Goal: Use online tool/utility: Utilize a website feature to perform a specific function

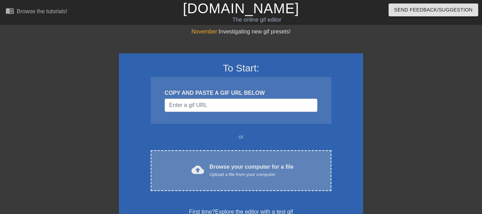
click at [245, 163] on div "Browse your computer for a file Upload a file from your computer" at bounding box center [251, 170] width 84 height 15
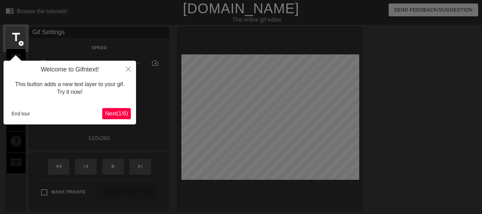
scroll to position [17, 0]
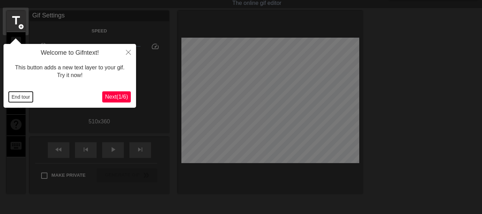
click at [28, 97] on button "End tour" at bounding box center [21, 97] width 24 height 10
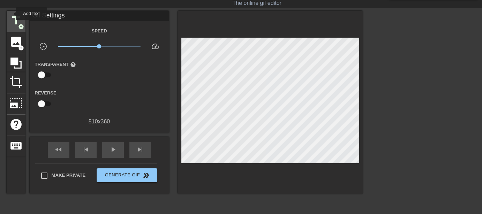
click at [11, 14] on span "title" at bounding box center [15, 20] width 13 height 13
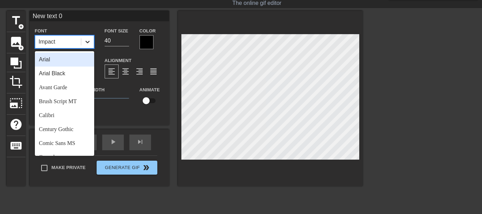
click at [86, 37] on div at bounding box center [87, 42] width 13 height 13
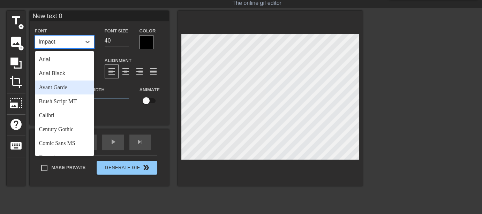
scroll to position [249, 0]
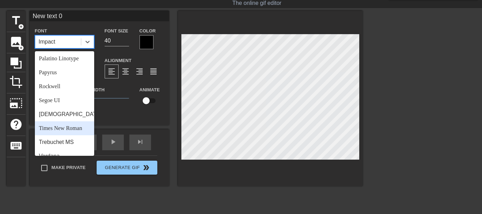
click at [66, 123] on div "Times New Roman" at bounding box center [64, 128] width 59 height 14
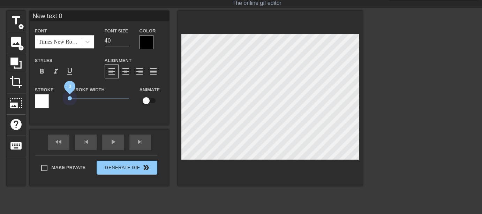
drag, startPoint x: 79, startPoint y: 98, endPoint x: 49, endPoint y: 97, distance: 29.3
click at [49, 97] on div "Stroke Stroke Width 0 Animate" at bounding box center [99, 99] width 139 height 29
click at [148, 37] on div at bounding box center [146, 42] width 14 height 14
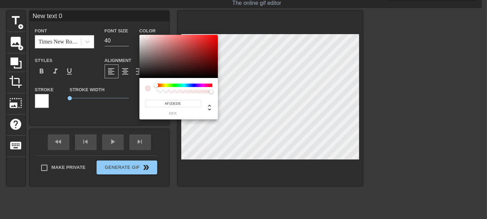
type input "#FFFFFF"
drag, startPoint x: 148, startPoint y: 37, endPoint x: 120, endPoint y: 28, distance: 29.3
click at [120, 28] on div "#FFFFFF hex" at bounding box center [243, 109] width 487 height 219
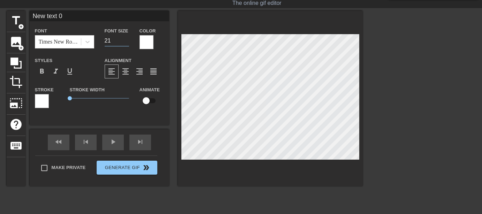
click at [125, 42] on input "21" at bounding box center [117, 40] width 24 height 11
click at [125, 42] on input "20" at bounding box center [117, 40] width 24 height 11
click at [125, 42] on input "19" at bounding box center [117, 40] width 24 height 11
click at [125, 42] on input "18" at bounding box center [117, 40] width 24 height 11
click at [125, 42] on input "16" at bounding box center [117, 40] width 24 height 11
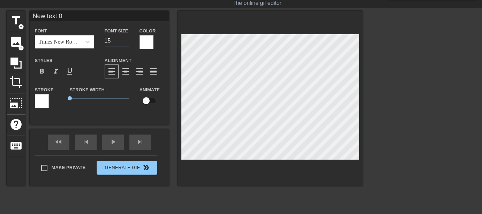
click at [125, 42] on input "15" at bounding box center [117, 40] width 24 height 11
click at [125, 42] on input "14" at bounding box center [117, 40] width 24 height 11
type input "15"
click at [126, 37] on input "15" at bounding box center [117, 40] width 24 height 11
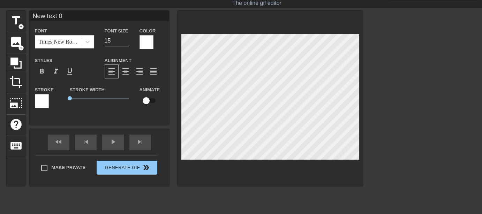
paste textarea "[PERSON_NAME] и [PERSON_NAME] на отдыхе, её сисястые кобылки драконят друг друг…"
type input "[PERSON_NAME] и [PERSON_NAME] на отдыхе,её сисястые кобылки драконят друг другу…"
type textarea "[PERSON_NAME] и [PERSON_NAME] на отдыхе, её сисястые кобылки драконят друг друг…"
type input "[PERSON_NAME] и [PERSON_NAME] на отдыхе,её сисястые кобылки драконят друг другу…"
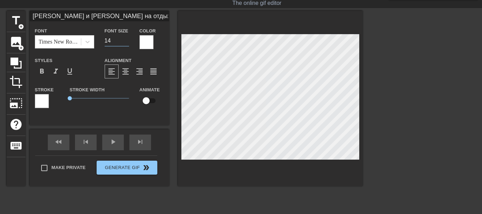
type input "14"
click at [125, 40] on input "14" at bounding box center [117, 40] width 24 height 11
type input "[PERSON_NAME] и [PERSON_NAME] на отдыхе,её сисястые кобылки драконят друг другу…"
click at [70, 99] on span "0.1" at bounding box center [71, 98] width 4 height 4
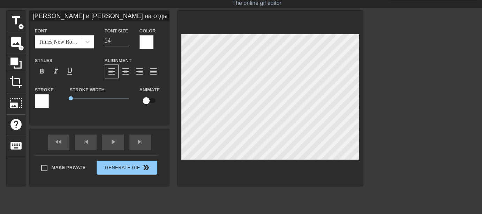
paste textarea "её сисястые кобылки наказаны. Они закончили год с тройками, поэтому, пока маму …"
type input "Lore Ipsu d Sita co adipis,e se doeiusmo tempori utlabore.Etd magnaaliq eni a m…"
type textarea "Lore Ipsu d Sita co adipis, e se doeiusmo tempori utlabore. Etd magnaaliq eni a…"
click at [319, 190] on div "title add_circle image add_circle crop photo_size_select_large help keyboard Fo…" at bounding box center [185, 115] width 356 height 209
type input "[PERSON_NAME] и [PERSON_NAME] на отдыхе,а её сисястые кобылки наказаны.Они зако…"
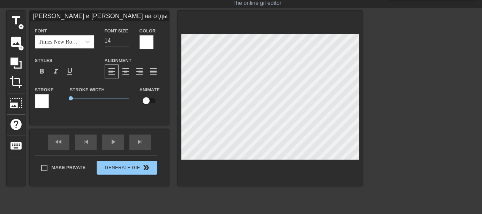
scroll to position [11, 1]
type textarea "[PERSON_NAME] и [PERSON_NAME] на отдыхе, а её сисястые кобылки наказаны. Они за…"
click at [249, 193] on div "title add_circle image add_circle crop photo_size_select_large help keyboard Fo…" at bounding box center [185, 115] width 356 height 209
type input "[PERSON_NAME] и [PERSON_NAME] на отдыхе,а её сисястые кобылки наказаны.Они зако…"
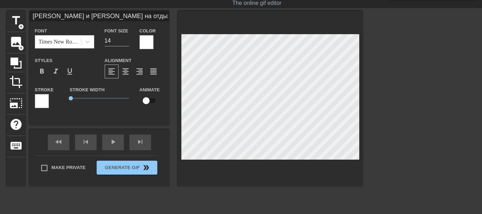
type textarea "[PERSON_NAME] и [PERSON_NAME] на отдыхе, а её сисястые кобылки наказаны. Они за…"
type input "[PERSON_NAME] и [PERSON_NAME] на отдыхе,а её сисястые кобылки наказаны.Они зако…"
type textarea "[PERSON_NAME] и [PERSON_NAME] на отдыхе, а её сисястые кобылки наказаны. Они за…"
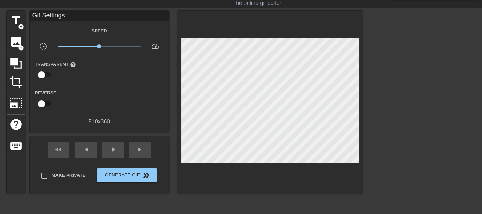
click at [271, 181] on div at bounding box center [270, 102] width 185 height 183
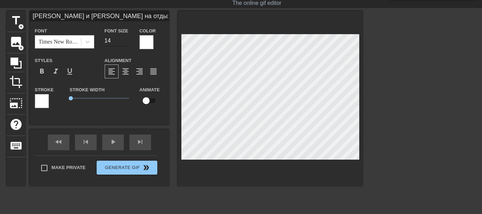
type input "[PERSON_NAME] и [PERSON_NAME] на отдыхе,а её сисястые кобылки наказаны.Они зако…"
type input "13"
click at [124, 42] on input "13" at bounding box center [117, 40] width 24 height 11
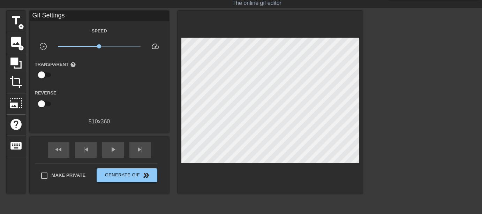
click at [401, 87] on div at bounding box center [423, 115] width 105 height 209
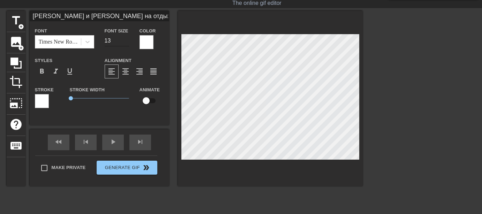
type input "[PERSON_NAME] и [PERSON_NAME] на отдыхе,а её сисястые кобылки наказаны.Они зако…"
click at [126, 38] on input "14" at bounding box center [117, 40] width 24 height 11
type input "13"
type input "[PERSON_NAME] и [PERSON_NAME] на отдыхе,а её сисястые кобылки наказаны.Они зако…"
type input "12"
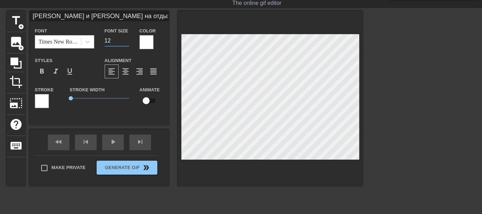
type input "[PERSON_NAME] и [PERSON_NAME] на отдыхе,а её сисястые кобылки наказаны.Они зако…"
type input "13"
type input "[PERSON_NAME] и [PERSON_NAME] на отдыхе,а её сисястые кобылки наказаны.Они зако…"
type textarea "[PERSON_NAME] и [PERSON_NAME] на отдыхе, а её сисястые кобылки наказаны. Они за…"
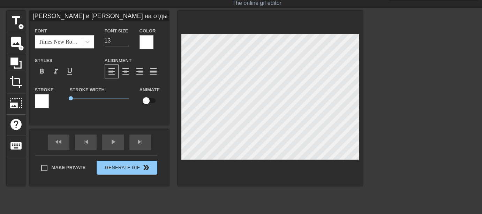
type input "[PERSON_NAME] и [PERSON_NAME] на отдыхе,а её сисястые кобылки наказаны.Они зако…"
type textarea "[PERSON_NAME] и [PERSON_NAME] на отдыхе, а её сисястые кобылки наказаны. Они за…"
type input "[PERSON_NAME] и [PERSON_NAME] на отдыхе,а её сисястые кобылки наказаны.Они зако…"
type textarea "[PERSON_NAME] и [PERSON_NAME] на отдыхе, а её сисястые кобылки наказаны. Они за…"
type input "[PERSON_NAME] и [PERSON_NAME] на отдыхе,а её сисястые кобылки наказаны.Они зако…"
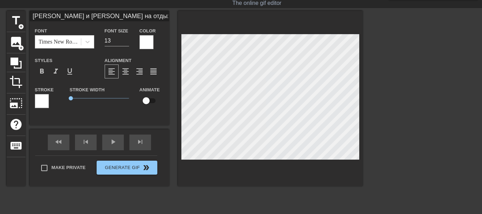
type textarea "[PERSON_NAME] и [PERSON_NAME] на отдыхе, а её сисястые кобылки наказаны. Они за…"
type input "[PERSON_NAME] и [PERSON_NAME] на отдыхе,а её сисястые кобылки наказаны.Они зако…"
type textarea "[PERSON_NAME] и [PERSON_NAME] на отдыхе, а её сисястые кобылки наказаны. Они за…"
type input "[PERSON_NAME] и [PERSON_NAME] на отдыхе,а её сисястые кобылки наказаны.Они зако…"
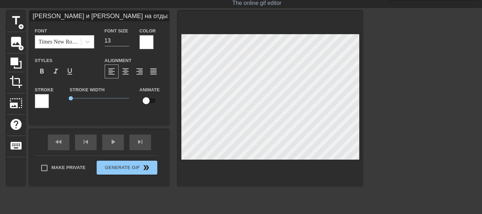
type textarea "[PERSON_NAME] и [PERSON_NAME] на отдыхе, а её сисястые кобылки наказаны. Они за…"
type input "[PERSON_NAME] и [PERSON_NAME] на отдыхе,а её сисястые кобылки наказаны.Они зако…"
type textarea "[PERSON_NAME] и [PERSON_NAME] на отдыхе, а её сисястые кобылки наказаны. Они за…"
type input "[PERSON_NAME] и [PERSON_NAME] на отдыхе,а её сисястые кобылки наказаны.Они зако…"
type textarea "[PERSON_NAME] и [PERSON_NAME] на отдыхе, а её сисястые кобылки наказаны. Они за…"
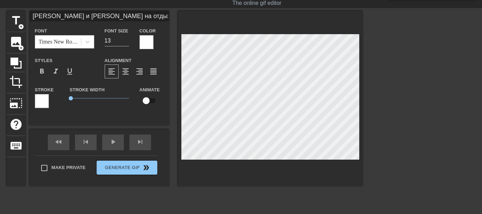
scroll to position [2, 4]
type input "[PERSON_NAME] и [PERSON_NAME] на отдыхе,а её сисястые кобылки наказаны.Они зако…"
type textarea "[PERSON_NAME] и [PERSON_NAME] на отдыхе, а её сисястые кобылки наказаны. Они за…"
type input "[PERSON_NAME] и [PERSON_NAME] на отдыхе,а её сисястые кобылки наказаны.Они зако…"
type textarea "[PERSON_NAME] и [PERSON_NAME] на отдыхе, а её сисястые кобылки наказаны. Они за…"
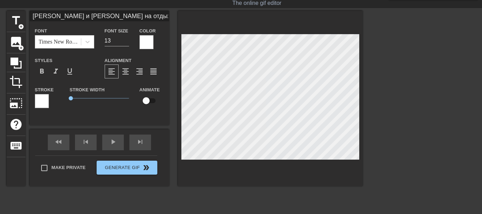
type input "[PERSON_NAME] и [PERSON_NAME] на отдыхе,а её сисястые кобылки наказаны.Они зако…"
type textarea "[PERSON_NAME] и [PERSON_NAME] на отдыхе, а её сисястые кобылки наказаны. Они за…"
type input "[PERSON_NAME] и [PERSON_NAME] на отдыхе,а её сисястые кобылки наказаны.Они зако…"
type textarea "[PERSON_NAME] и [PERSON_NAME] на отдыхе, а её сисястые кобылки наказаны. Они за…"
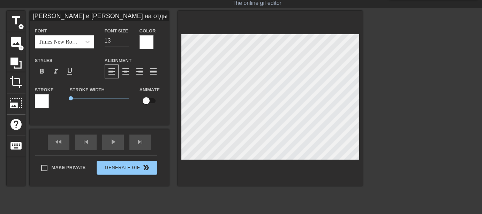
type input "[PERSON_NAME] и [PERSON_NAME] на отдыхе,а её сисястые кобылки наказаны.Они зако…"
type textarea "[PERSON_NAME] и [PERSON_NAME] на отдыхе, а её сисястые кобылки наказаны. Они за…"
type input "[PERSON_NAME] и [PERSON_NAME] на отдыхе,а её сисястые кобылки наказаны.Они зако…"
type textarea "[PERSON_NAME] и [PERSON_NAME] на отдыхе, а её сисястые кобылки наказаны. Они за…"
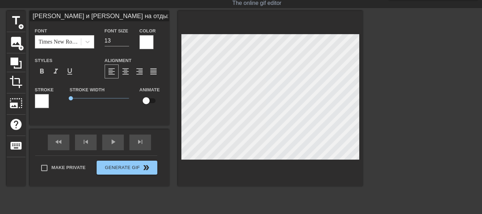
type input "[PERSON_NAME] и [PERSON_NAME] на отдыхе,а её сисястые кобылки наказаны.Они зако…"
type textarea "[PERSON_NAME] и [PERSON_NAME] на отдыхе, а её сисястые кобылки наказаны. Они за…"
type input "[PERSON_NAME] и [PERSON_NAME] на отдыхе,а её сисястые кобылки наказаны.Они зако…"
type textarea "[PERSON_NAME] и [PERSON_NAME] на отдыхе, а её сисястые кобылки наказаны. Они за…"
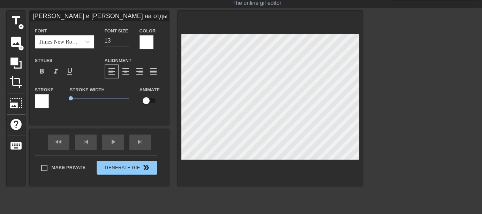
type input "[PERSON_NAME] и [PERSON_NAME] на отдыхе,а её сисястые кобылки наказаны.Они зако…"
type textarea "[PERSON_NAME] и [PERSON_NAME] на отдыхе, а её сисястые кобылки наказаны. Они за…"
paste textarea "раконя"
type input "[PERSON_NAME] и [PERSON_NAME] на отдыхе,а её сисястые кобылки наказаны.Они зако…"
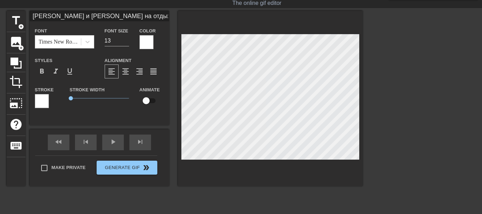
type textarea "[PERSON_NAME] и [PERSON_NAME] на отдыхе, а её сисястые кобылки наказаны. Они за…"
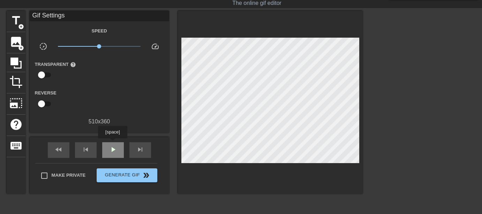
click at [112, 143] on div "play_arrow" at bounding box center [113, 150] width 22 height 16
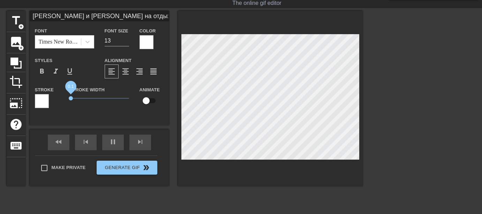
type input "10"
type input "[PERSON_NAME] и [PERSON_NAME] на отдыхе,а её сисястые кобылки наказаны.Они зако…"
type input "10"
type input "[PERSON_NAME] и [PERSON_NAME] на отдыхе,а её сисястые кобылки наказаны.Они зако…"
drag, startPoint x: 72, startPoint y: 98, endPoint x: 64, endPoint y: 97, distance: 8.4
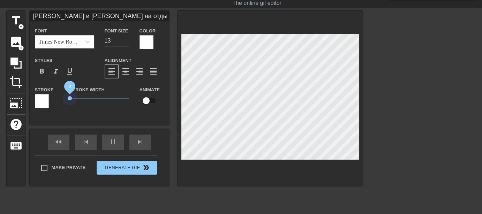
click at [64, 97] on div "Stroke Stroke Width 0 Animate" at bounding box center [99, 99] width 139 height 29
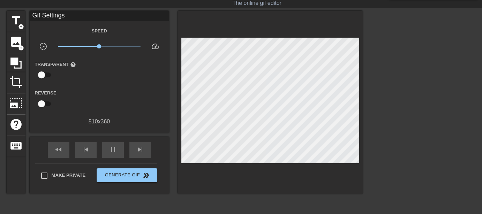
click at [379, 83] on div at bounding box center [423, 115] width 105 height 209
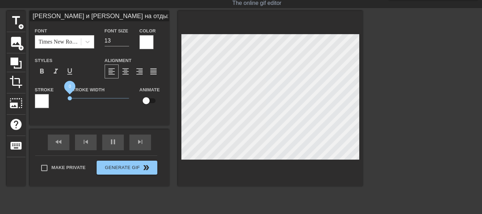
type input "10"
type input "[PERSON_NAME] и [PERSON_NAME] на отдыхе,а её сисястые кобылки наказаны.Они зако…"
type input "20"
type input "[PERSON_NAME] и [PERSON_NAME] на отдыхе,а её сисястые кобылки наказаны.Они зако…"
type input "20"
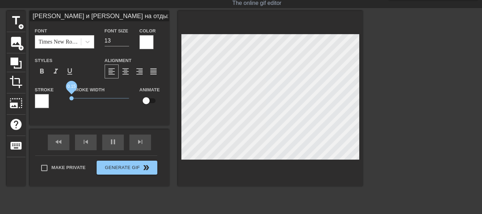
type input "[PERSON_NAME] и [PERSON_NAME] на отдыхе,а её сисястые кобылки наказаны.Они зако…"
type input "20"
type input "[PERSON_NAME] и [PERSON_NAME] на отдыхе,а её сисястые кобылки наказаны.Они зако…"
type input "20"
type input "[PERSON_NAME] и [PERSON_NAME] на отдыхе,а её сисястые кобылки наказаны.Они зако…"
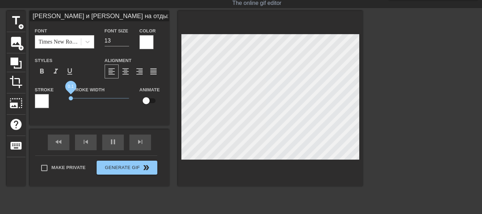
type input "20"
type input "[PERSON_NAME] и [PERSON_NAME] на отдыхе,а её сисястые кобылки наказаны.Они зако…"
type input "10"
type input "[PERSON_NAME] и [PERSON_NAME] на отдыхе,а её сисястые кобылки наказаны.Они зако…"
click at [72, 98] on span "0.2" at bounding box center [72, 98] width 4 height 4
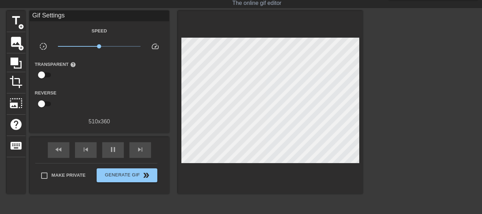
click at [267, 198] on div "title add_circle image add_circle crop photo_size_select_large help keyboard Gi…" at bounding box center [185, 115] width 356 height 209
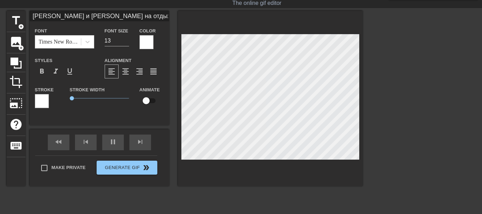
scroll to position [3, 1]
type input "20"
type input "[PERSON_NAME] и [PERSON_NAME] на отдыхе,а её сисястые кобылки наказаны.Они зако…"
type textarea "[PERSON_NAME] и [PERSON_NAME] на отдыхе, а её сисястые кобылки наказаны. Они за…"
type input "10"
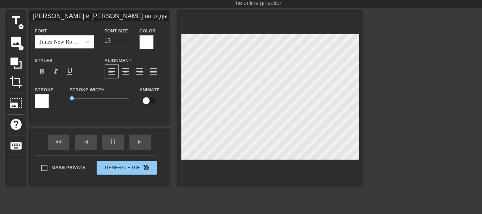
type input "[PERSON_NAME] и [PERSON_NAME] на отдыхе,а её сисястые кобылки наказаны.Они зако…"
type textarea "[PERSON_NAME] и [PERSON_NAME] на отдыхе, а её сисястые кобылки наказаны. Они за…"
type input "20"
type input "[PERSON_NAME] и [PERSON_NAME] на отдыхе,а её сисястые кобылки наказаны.Они зако…"
type textarea "[PERSON_NAME] и [PERSON_NAME] на отдыхе, а её сисястые кобылки наказаны. Они за…"
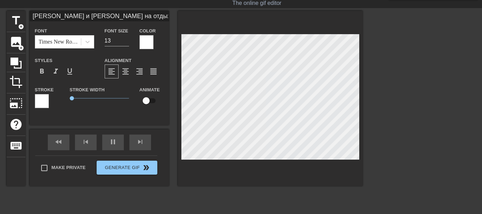
type input "20"
type textarea "[PERSON_NAME] и [PERSON_NAME] на отдыхе, а её сисястые кобылки наказаны. Они за…"
type input "20"
type input "[PERSON_NAME] и [PERSON_NAME] на отдыхе,а её сисястые кобылки наказаны.Они зако…"
type textarea "[PERSON_NAME] и [PERSON_NAME] на отдыхе, а её сисястые кобылки наказаны. Они за…"
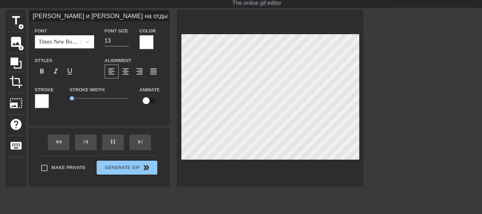
scroll to position [3, 1]
type input "20"
type input "[PERSON_NAME] и [PERSON_NAME] на отдыхе,а её сисястые кобылки наказаны.Они зако…"
type textarea "[PERSON_NAME] и [PERSON_NAME] на отдыхе, а её сисястые кобылки наказаны. Они за…"
type input "10"
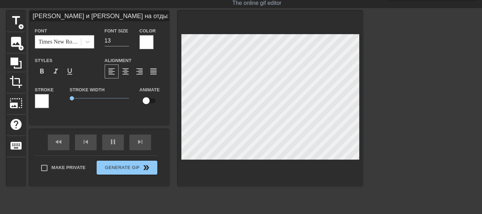
type textarea "[PERSON_NAME] и [PERSON_NAME] на отдыхе, а её сисястые кобылки наказаны. Они за…"
type input "20"
type input "[PERSON_NAME] и [PERSON_NAME] на отдыхе,а её сисястые кобылки наказаны.Они зако…"
type textarea "[PERSON_NAME] и [PERSON_NAME] на отдыхе, а её сисястые кобылки наказаны. Они за…"
type input "20"
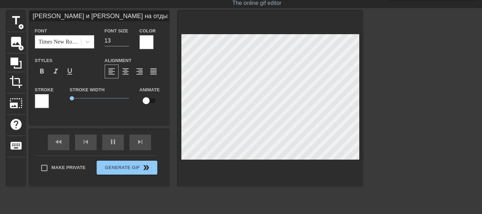
type input "[PERSON_NAME] и [PERSON_NAME] на отдыхе,а её сисястые кобылки наказаны.Они зако…"
type textarea "[PERSON_NAME] и [PERSON_NAME] на отдыхе, а её сисястые кобылки наказаны. Они за…"
type input "20"
type input "[PERSON_NAME] и [PERSON_NAME] на отдыхе,а её сисястые кобылки наказаны.Они зако…"
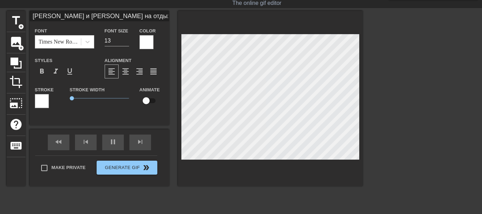
type textarea "[PERSON_NAME] и [PERSON_NAME] на отдыхе, а её сисястые кобылки наказаны. Они за…"
click at [204, 29] on div at bounding box center [270, 98] width 185 height 175
click at [189, 14] on div at bounding box center [270, 98] width 185 height 175
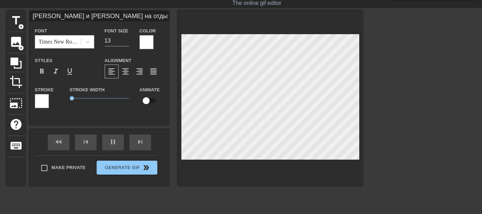
type input "10"
